Goal: Task Accomplishment & Management: Complete application form

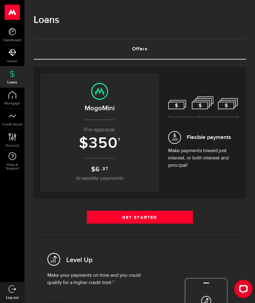
click at [187, 224] on link "Get Started" at bounding box center [140, 217] width 106 height 13
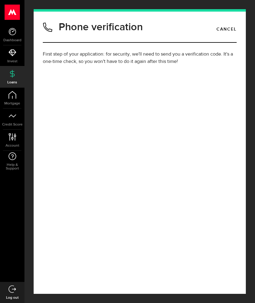
type input "(519) 567-2933"
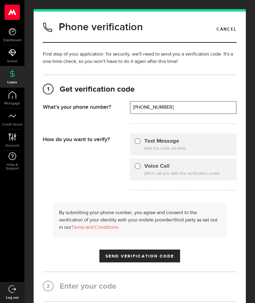
click at [204, 150] on span "(Get the code via text)" at bounding box center [188, 149] width 88 height 6
click at [186, 142] on div "Text Message (Get the code via text)" at bounding box center [183, 145] width 107 height 22
click at [140, 141] on input "Text Message" at bounding box center [138, 140] width 6 height 6
radio input "true"
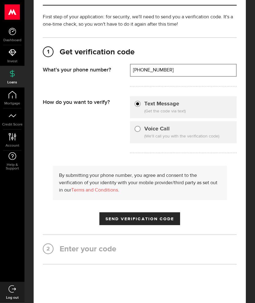
click at [174, 215] on button "Send Verification Code" at bounding box center [139, 219] width 81 height 13
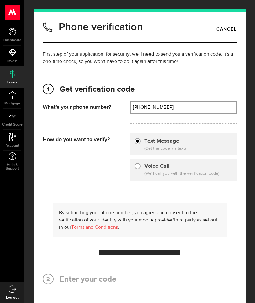
scroll to position [24, 0]
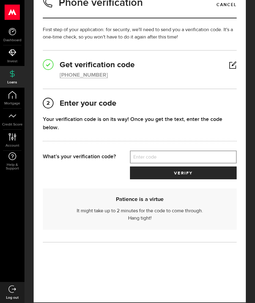
click at [209, 157] on label "Enter code" at bounding box center [183, 157] width 107 height 13
click at [209, 157] on input "Enter code" at bounding box center [183, 157] width 107 height 13
type input "11055"
click at [191, 176] on span "verify" at bounding box center [183, 173] width 18 height 4
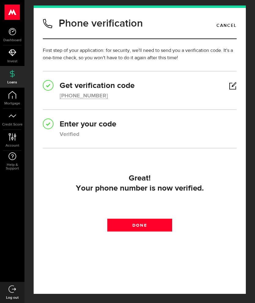
click at [145, 224] on span "Done" at bounding box center [139, 226] width 14 height 4
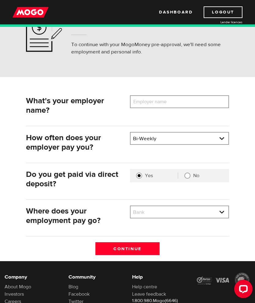
scroll to position [37, 0]
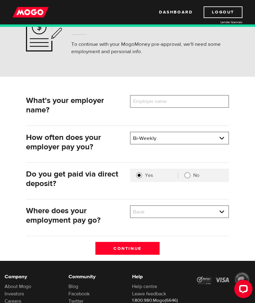
click at [207, 91] on div "What's your employer name? Employer name Please enter your employer's name How …" at bounding box center [127, 169] width 255 height 184
click at [202, 103] on input "Employer name" at bounding box center [179, 101] width 99 height 13
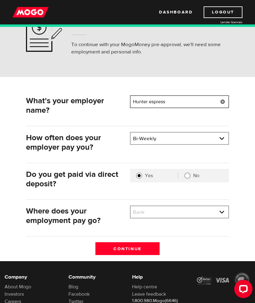
scroll to position [37, 0]
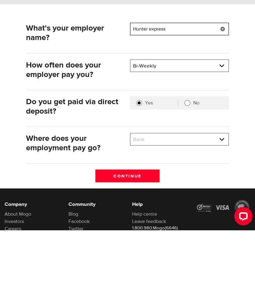
type input "Hunter express"
click at [188, 207] on select "Bank BMO / Bank of Montreal CIBC / Canadian Imperial Bank of Commerce CWB / Can…" at bounding box center [180, 213] width 98 height 13
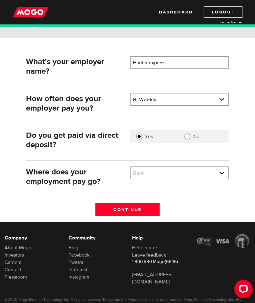
select select "8"
click at [148, 210] on input "Continue" at bounding box center [127, 209] width 65 height 13
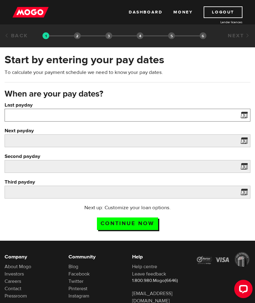
click at [221, 117] on input "Last payday" at bounding box center [128, 115] width 246 height 13
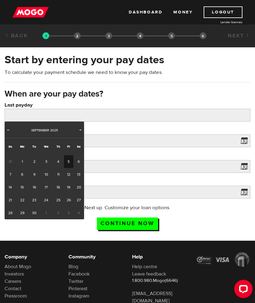
click at [68, 160] on link "5" at bounding box center [68, 161] width 9 height 13
type input "2025/09/05"
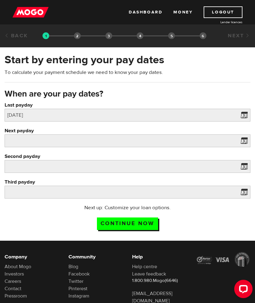
click at [188, 134] on label "Next payday" at bounding box center [128, 130] width 246 height 7
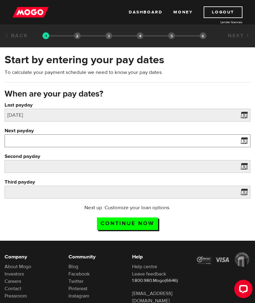
click at [188, 135] on input "Next payday" at bounding box center [128, 141] width 246 height 13
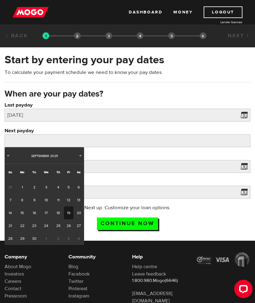
click at [69, 213] on link "19" at bounding box center [68, 213] width 9 height 13
type input "2025/09/19"
type input "2025/10/3"
type input "2025/10/17"
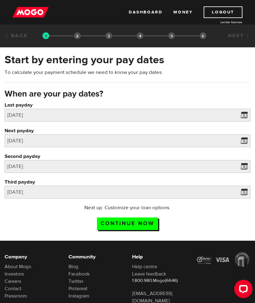
click at [144, 223] on input "Continue now" at bounding box center [127, 224] width 61 height 13
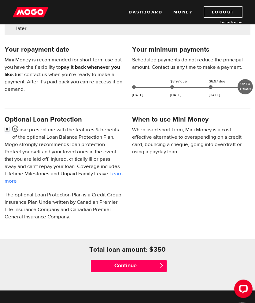
scroll to position [127, 0]
click at [152, 267] on input "Continue" at bounding box center [129, 266] width 76 height 12
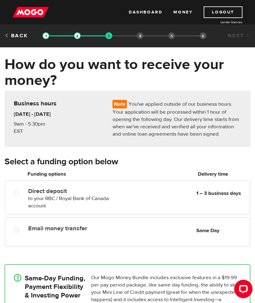
click at [199, 244] on div "Email money transfer Delivery in Same Day Same Day" at bounding box center [127, 232] width 245 height 29
radio input "true"
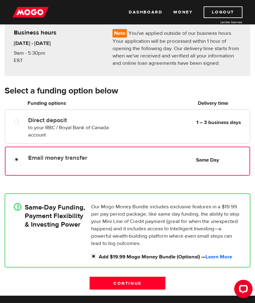
scroll to position [73, 0]
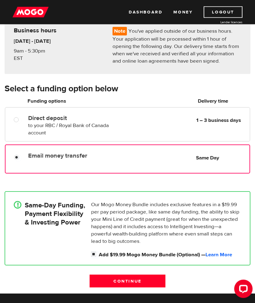
click at [227, 255] on link "Learn More" at bounding box center [219, 255] width 27 height 7
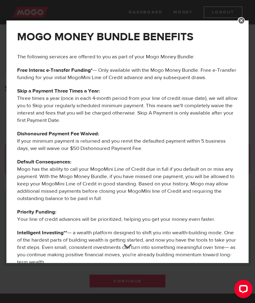
click at [238, 11] on div "MOGO MONEY BUNDLE BENEFITS The following services are offered to you as part of…" at bounding box center [127, 151] width 255 height 303
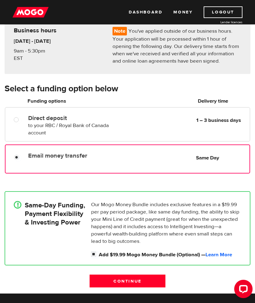
click at [91, 256] on input "Add $19.99 Mogo Money Bundle (Optional) — Learn More" at bounding box center [95, 255] width 8 height 8
checkbox input "false"
radio input "false"
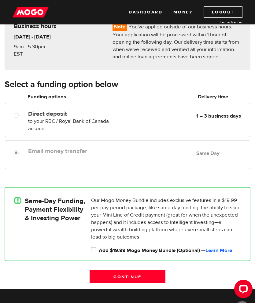
scroll to position [77, 0]
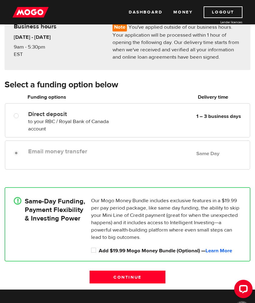
click at [191, 148] on div "Email money transfer Delivery in Same Day Same Day" at bounding box center [138, 152] width 224 height 12
click at [153, 275] on input "Continue" at bounding box center [128, 277] width 76 height 13
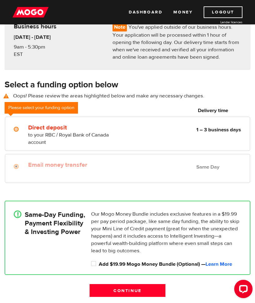
click at [12, 219] on div "! Same-Day Funding, Payment Flexibility & Investing Power" at bounding box center [49, 234] width 77 height 46
click at [92, 265] on input "Add $19.99 Mogo Money Bundle (Optional) — Learn More" at bounding box center [95, 265] width 8 height 8
checkbox input "true"
click at [101, 294] on input "Continue" at bounding box center [128, 291] width 76 height 13
click at [22, 129] on label at bounding box center [21, 129] width 1 height 7
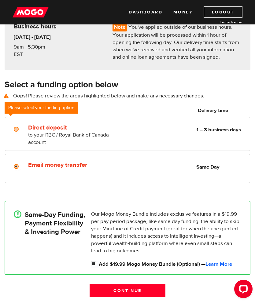
click at [21, 129] on input "Direct deposit" at bounding box center [18, 130] width 8 height 8
radio input "true"
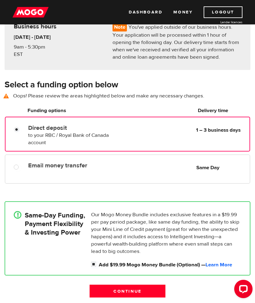
click at [17, 165] on input "Email money transfer" at bounding box center [18, 168] width 8 height 8
radio input "true"
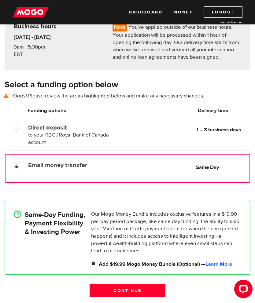
click at [96, 290] on input "Continue" at bounding box center [128, 291] width 76 height 13
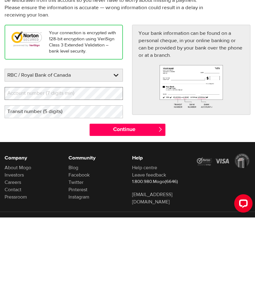
scroll to position [30, 0]
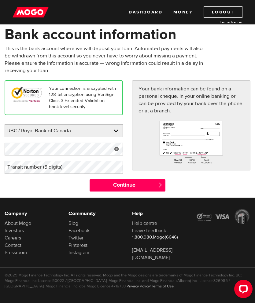
click at [20, 166] on label "Transit number (5 digits)" at bounding box center [40, 167] width 70 height 13
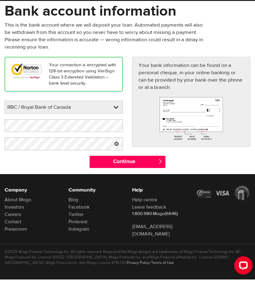
click at [102, 180] on input "Continue" at bounding box center [128, 186] width 76 height 12
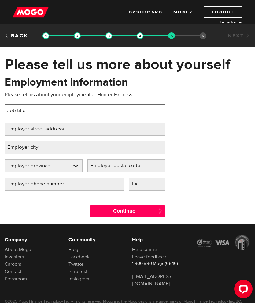
click at [148, 112] on input "Job title" at bounding box center [85, 111] width 161 height 13
type input "Apprentice diesel, mechanic"
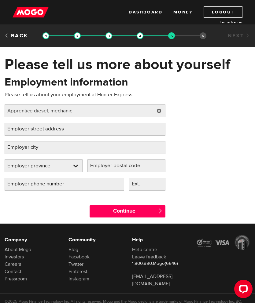
click at [10, 126] on label "Employer street address" at bounding box center [41, 129] width 72 height 13
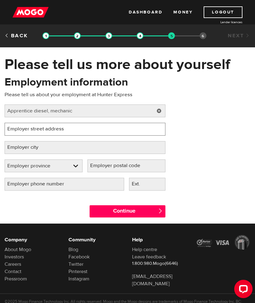
click at [10, 126] on input "Employer street address" at bounding box center [85, 129] width 161 height 13
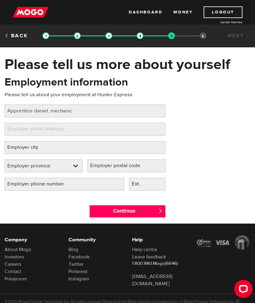
click at [16, 127] on label "Employer street address" at bounding box center [41, 129] width 72 height 13
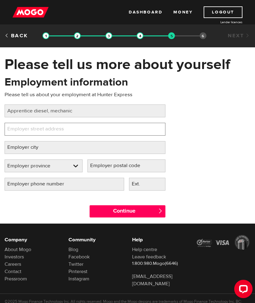
click at [16, 127] on input "Employer street address" at bounding box center [85, 129] width 161 height 13
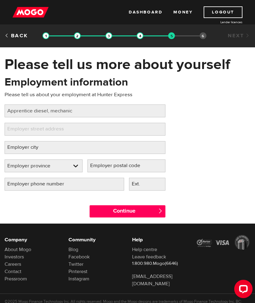
click at [16, 126] on label "Employer street address" at bounding box center [41, 129] width 72 height 13
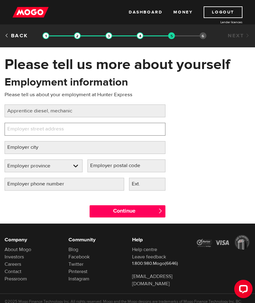
click at [16, 126] on input "Employer street address" at bounding box center [85, 129] width 161 height 13
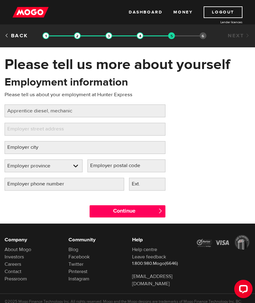
click at [20, 130] on label "Employer street address" at bounding box center [41, 129] width 72 height 13
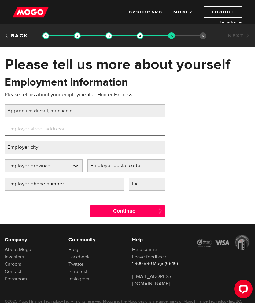
click at [20, 130] on input "Employer street address" at bounding box center [85, 129] width 161 height 13
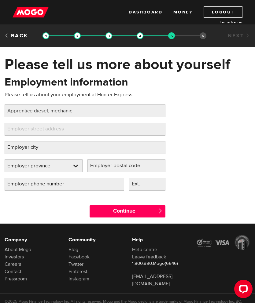
click at [17, 128] on label "Employer street address" at bounding box center [41, 129] width 72 height 13
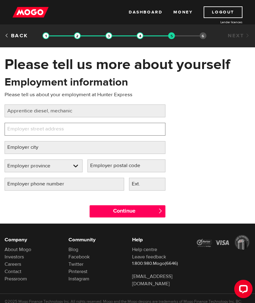
click at [17, 128] on input "Employer street address" at bounding box center [85, 129] width 161 height 13
type input "1891 county road 42 belle river Ontario"
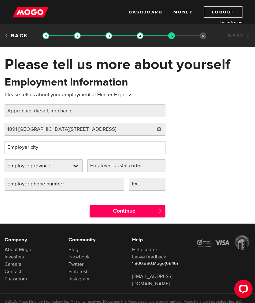
click at [122, 148] on input "Employer city" at bounding box center [85, 147] width 161 height 13
type input "Belle river"
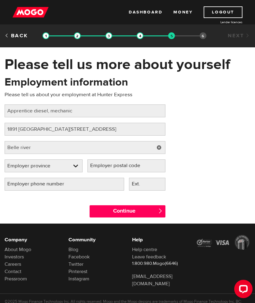
click at [61, 166] on select "Employer province Alberta British Columbia Ontario Manitoba New Brunswick Newfo…" at bounding box center [43, 166] width 77 height 13
select select "ON"
click at [145, 166] on label "Employer postal code" at bounding box center [119, 166] width 65 height 13
click at [145, 166] on input "Employer postal code" at bounding box center [126, 166] width 78 height 13
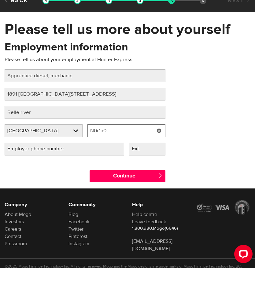
type input "N0r1a0"
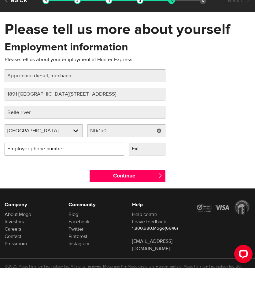
click at [84, 178] on input "Employer phone number" at bounding box center [65, 184] width 120 height 13
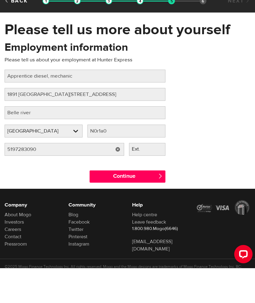
click at [99, 206] on input "Continue" at bounding box center [128, 212] width 76 height 12
type input "(519) 728-3090"
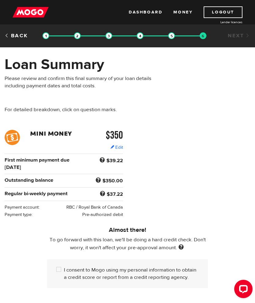
click at [57, 270] on input "I consent to Mogo using my personal information to obtain a credit score or rep…" at bounding box center [60, 271] width 8 height 8
checkbox input "true"
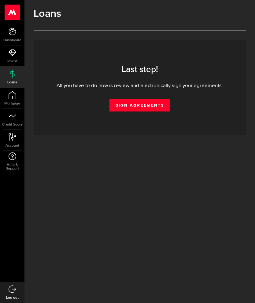
click at [160, 102] on link "Sign Agreements" at bounding box center [140, 105] width 61 height 13
